Goal: Information Seeking & Learning: Learn about a topic

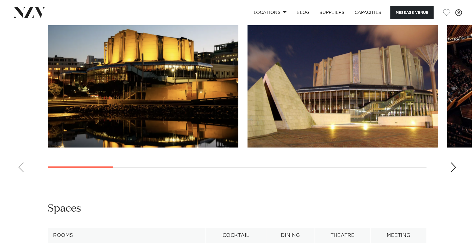
scroll to position [649, 0]
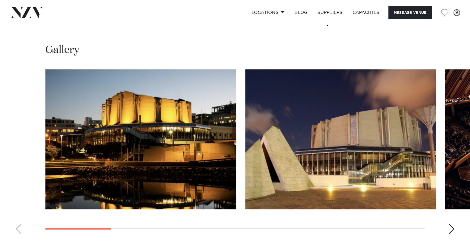
click at [398, 191] on swiper-container at bounding box center [235, 154] width 470 height 170
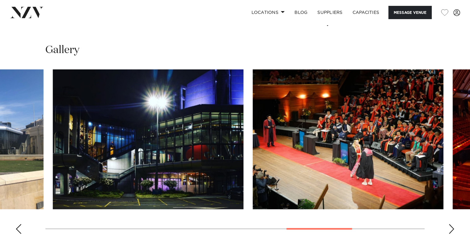
click at [309, 188] on swiper-container at bounding box center [235, 154] width 470 height 170
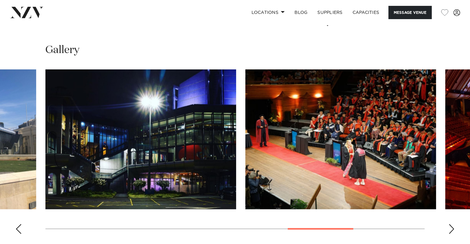
click at [305, 111] on img "9 / 11" at bounding box center [340, 139] width 191 height 140
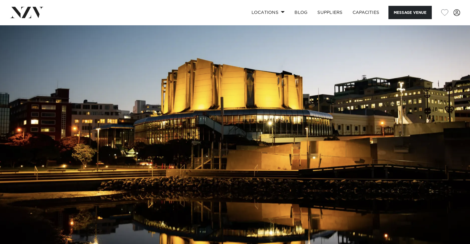
click at [227, 127] on img at bounding box center [235, 135] width 470 height 220
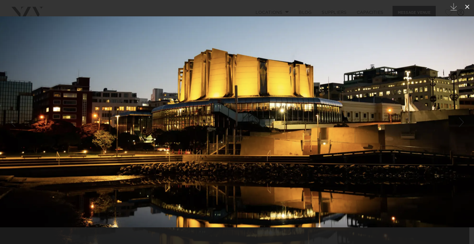
click at [469, 9] on icon at bounding box center [467, 6] width 7 height 7
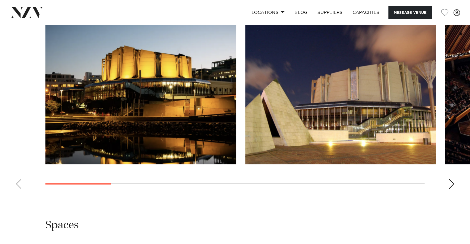
scroll to position [649, 0]
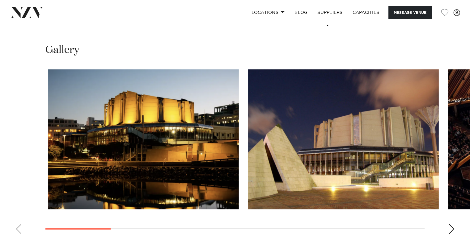
click at [86, 192] on swiper-container at bounding box center [235, 154] width 470 height 170
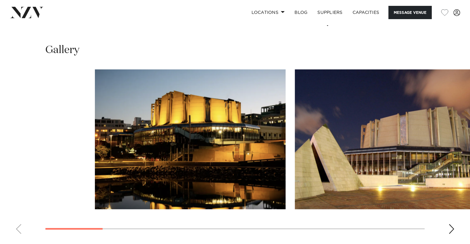
click at [213, 202] on swiper-container at bounding box center [235, 154] width 470 height 170
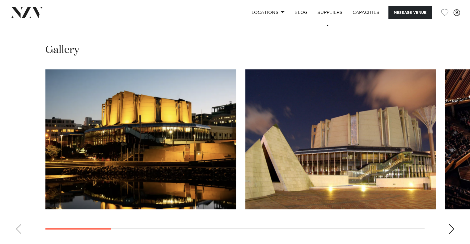
click at [189, 200] on swiper-container at bounding box center [235, 154] width 470 height 170
click at [192, 194] on swiper-container at bounding box center [235, 154] width 470 height 170
click at [196, 191] on swiper-container at bounding box center [235, 154] width 470 height 170
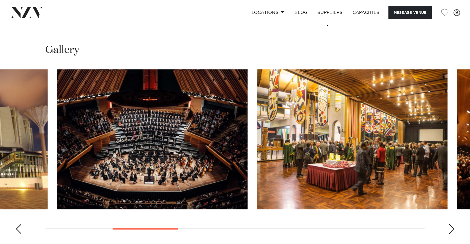
click at [175, 201] on swiper-container at bounding box center [235, 154] width 470 height 170
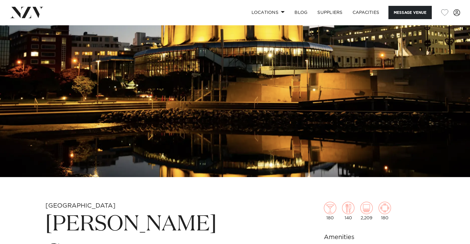
scroll to position [0, 0]
